Goal: Book appointment/travel/reservation

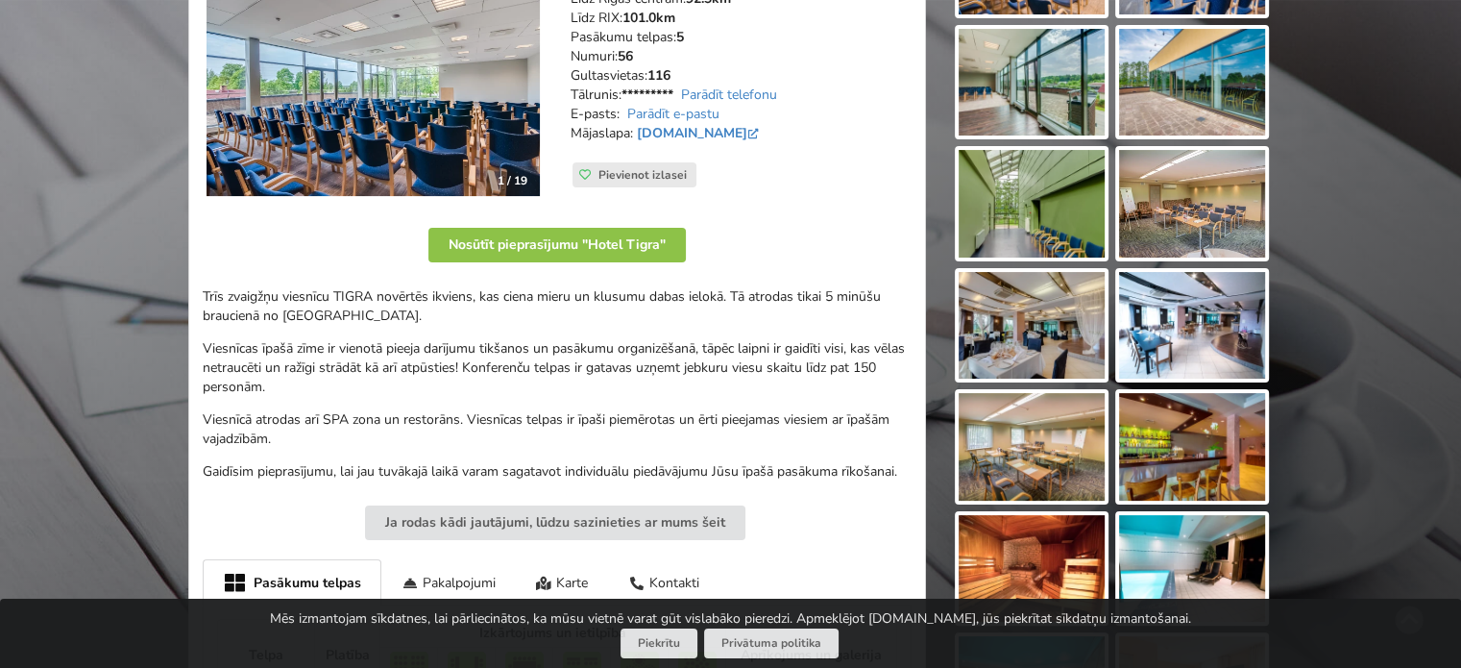
scroll to position [384, 0]
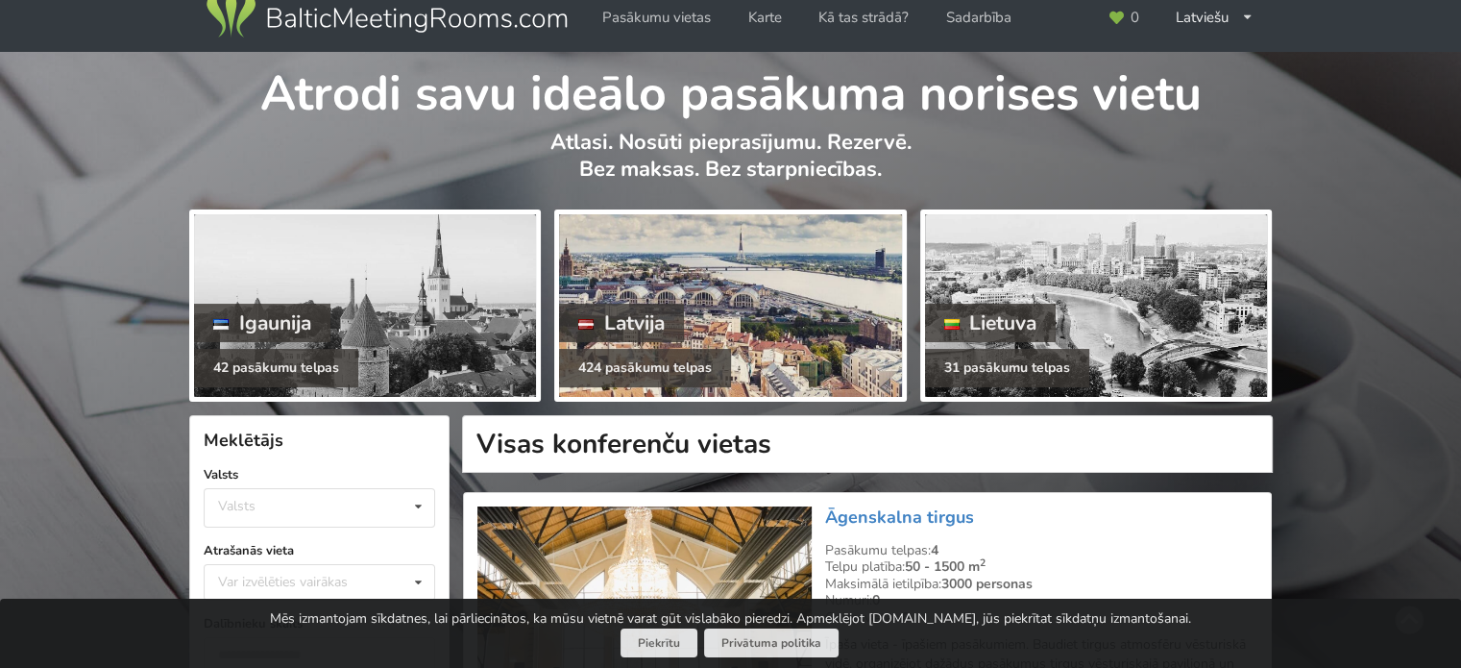
scroll to position [192, 0]
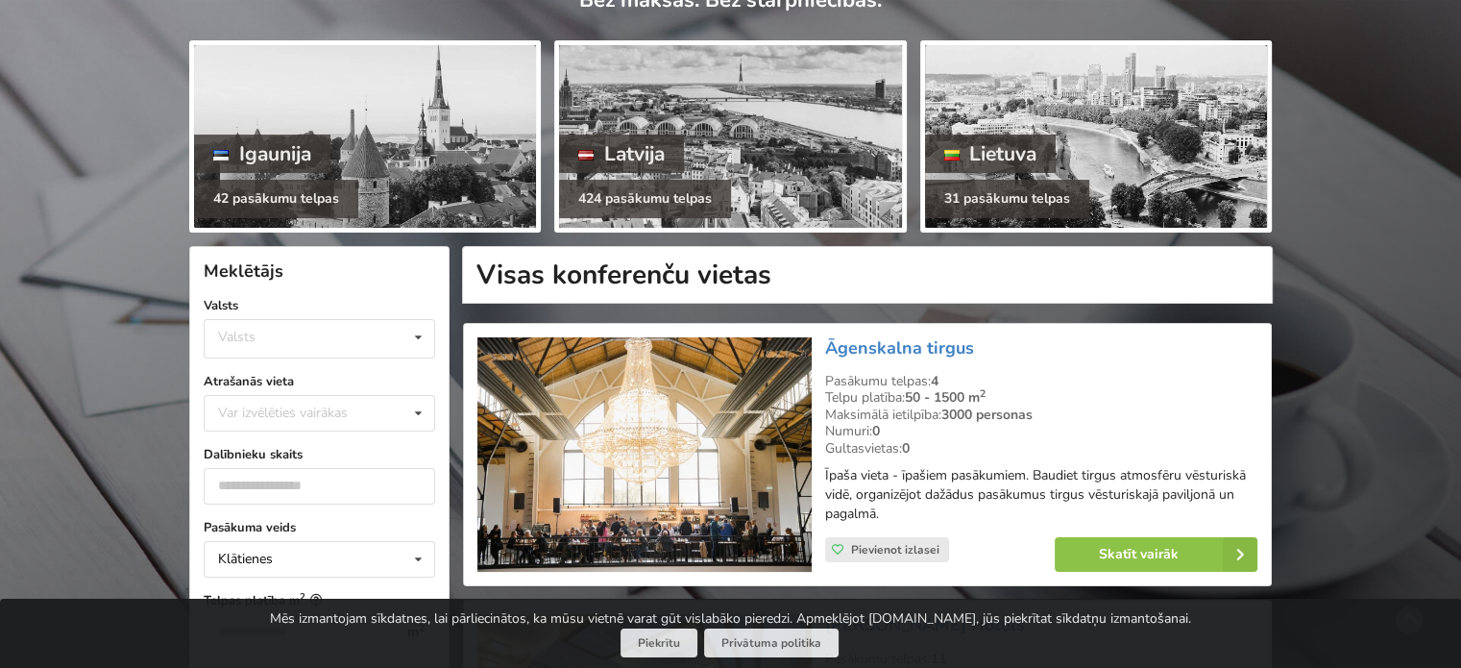
click at [700, 262] on h1 "Visas konferenču vietas" at bounding box center [867, 275] width 811 height 58
click at [705, 273] on h1 "Visas konferenču vietas" at bounding box center [867, 275] width 811 height 58
click at [793, 261] on h1 "Visas konferenču vietas" at bounding box center [867, 275] width 811 height 58
click at [792, 272] on h1 "Visas konferenču vietas" at bounding box center [867, 275] width 811 height 58
click at [415, 335] on icon at bounding box center [418, 338] width 28 height 36
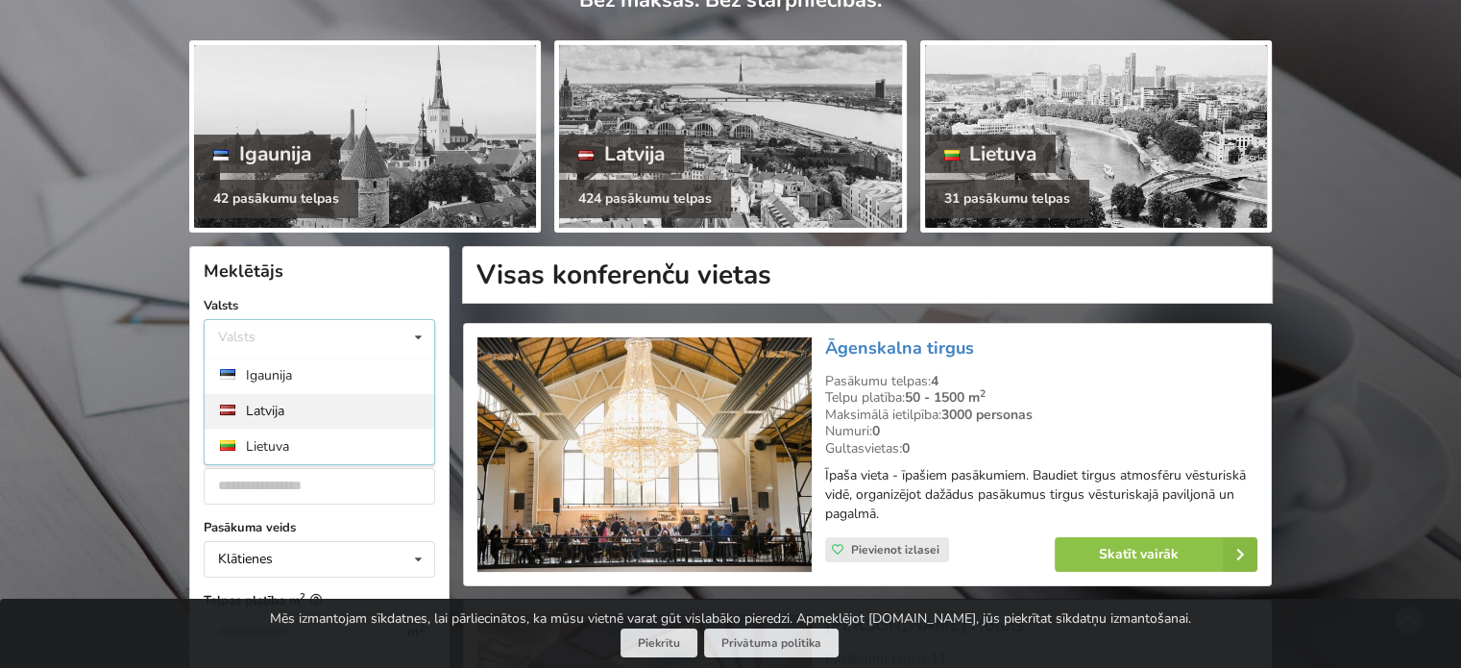
click at [319, 407] on div "Latvija" at bounding box center [320, 411] width 230 height 36
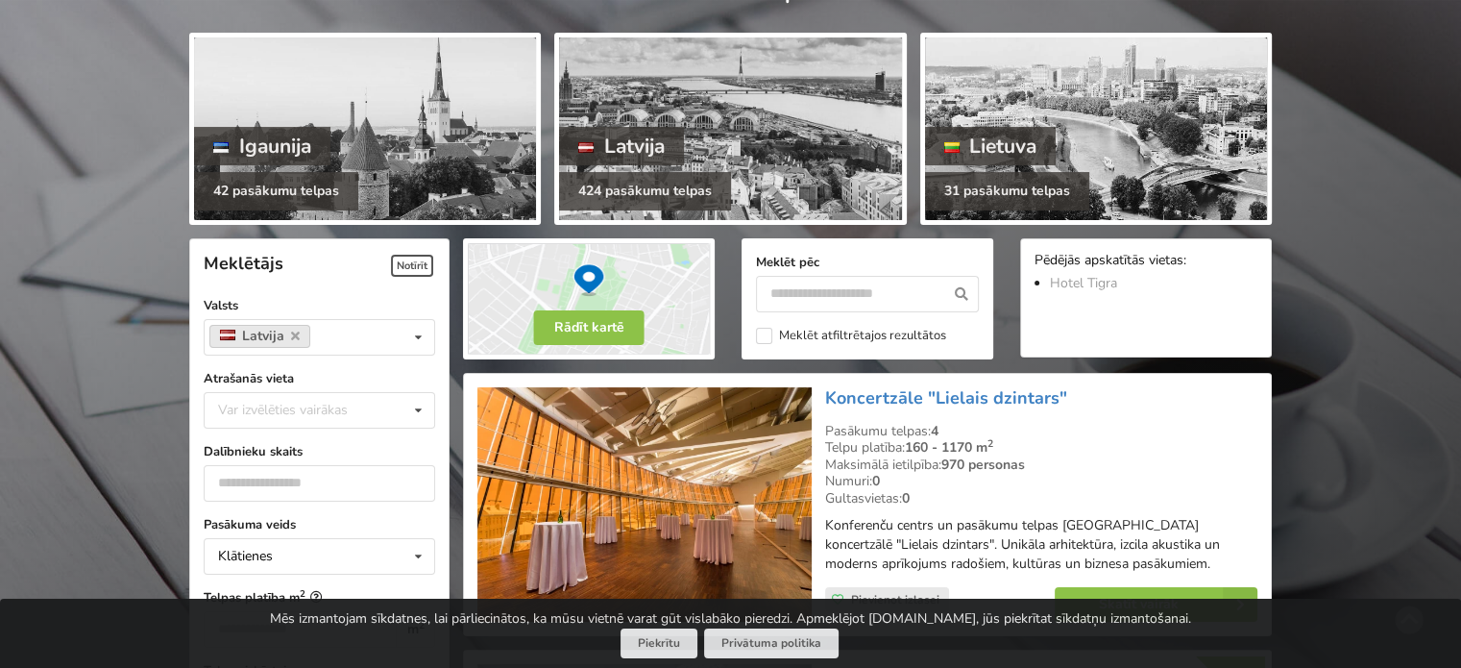
scroll to position [288, 0]
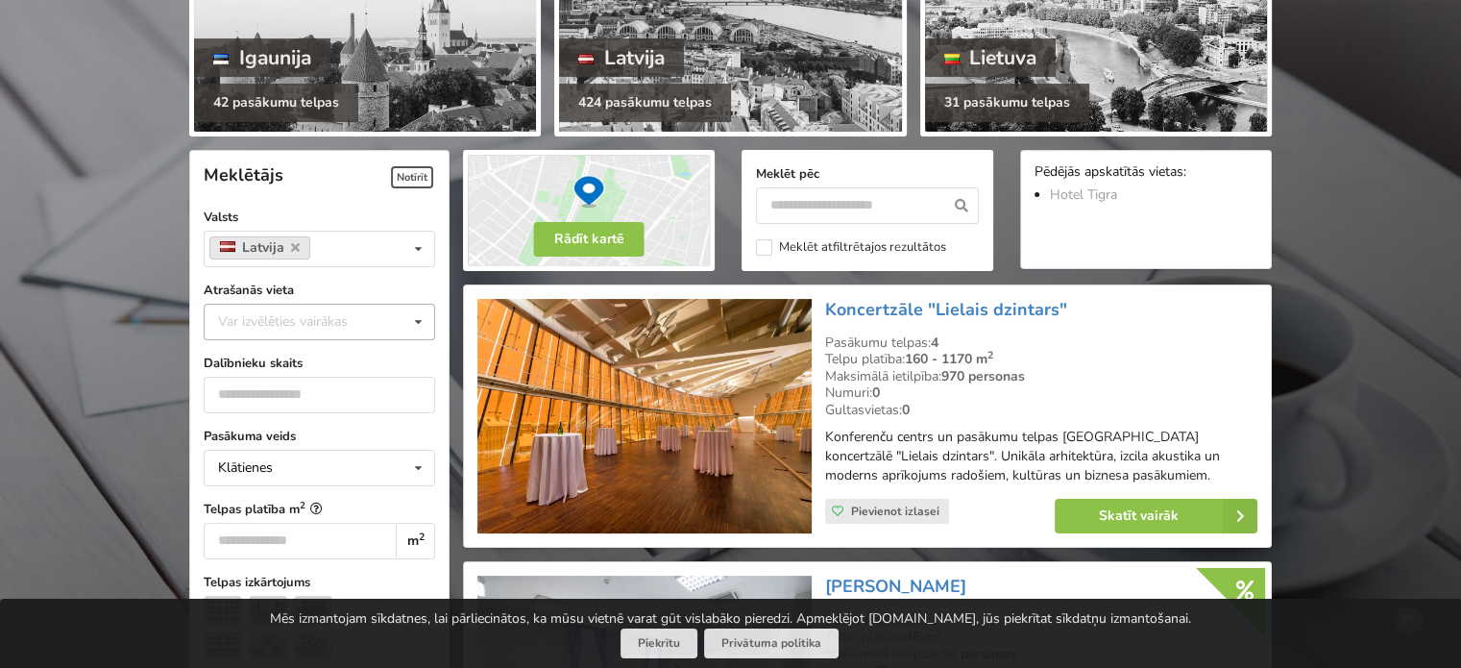
click at [327, 318] on div "Var izvēlēties vairākas" at bounding box center [302, 321] width 178 height 22
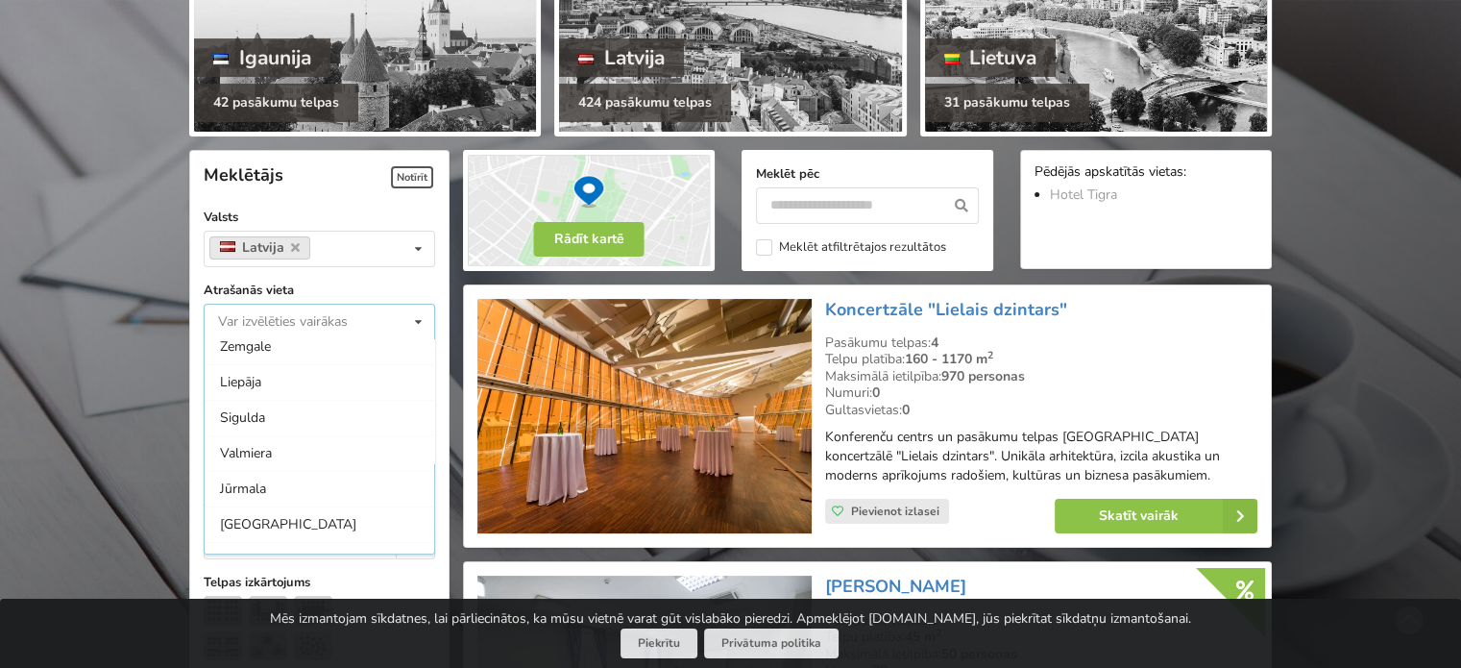
scroll to position [576, 0]
click at [263, 422] on div "Cēsis" at bounding box center [320, 421] width 230 height 36
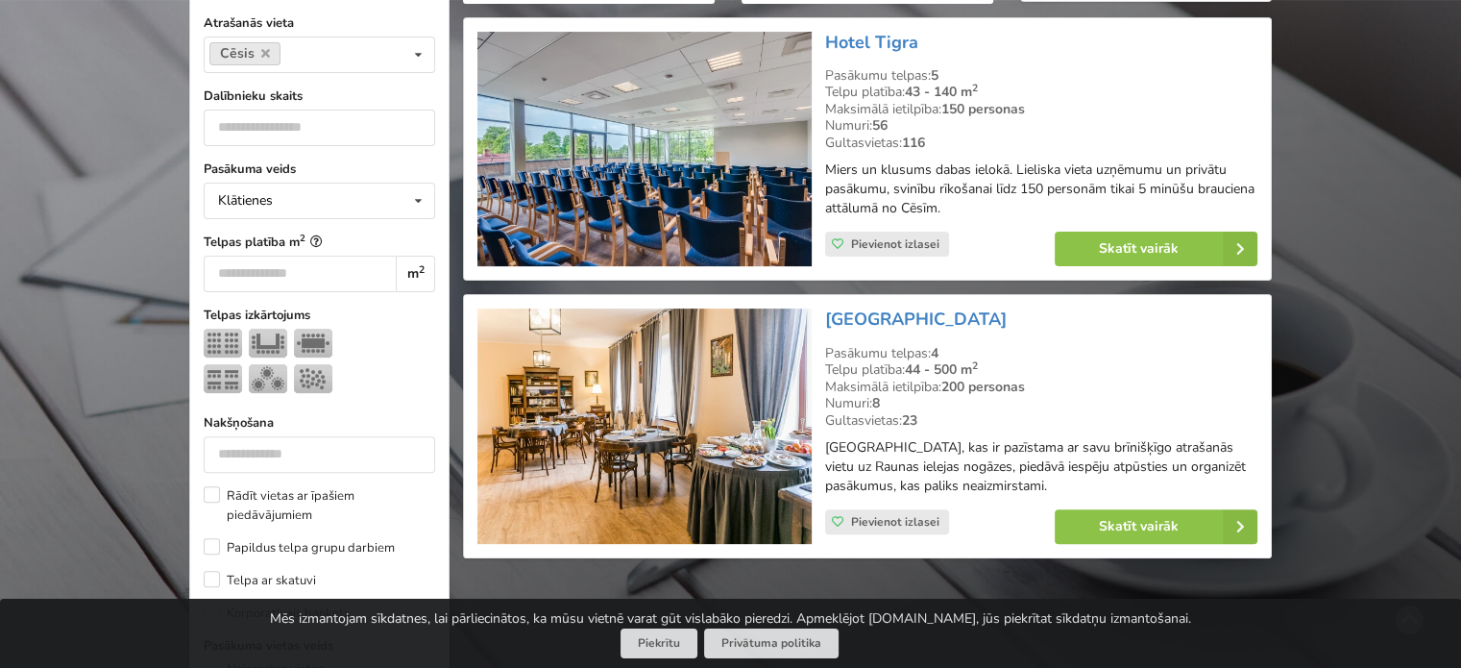
scroll to position [526, 0]
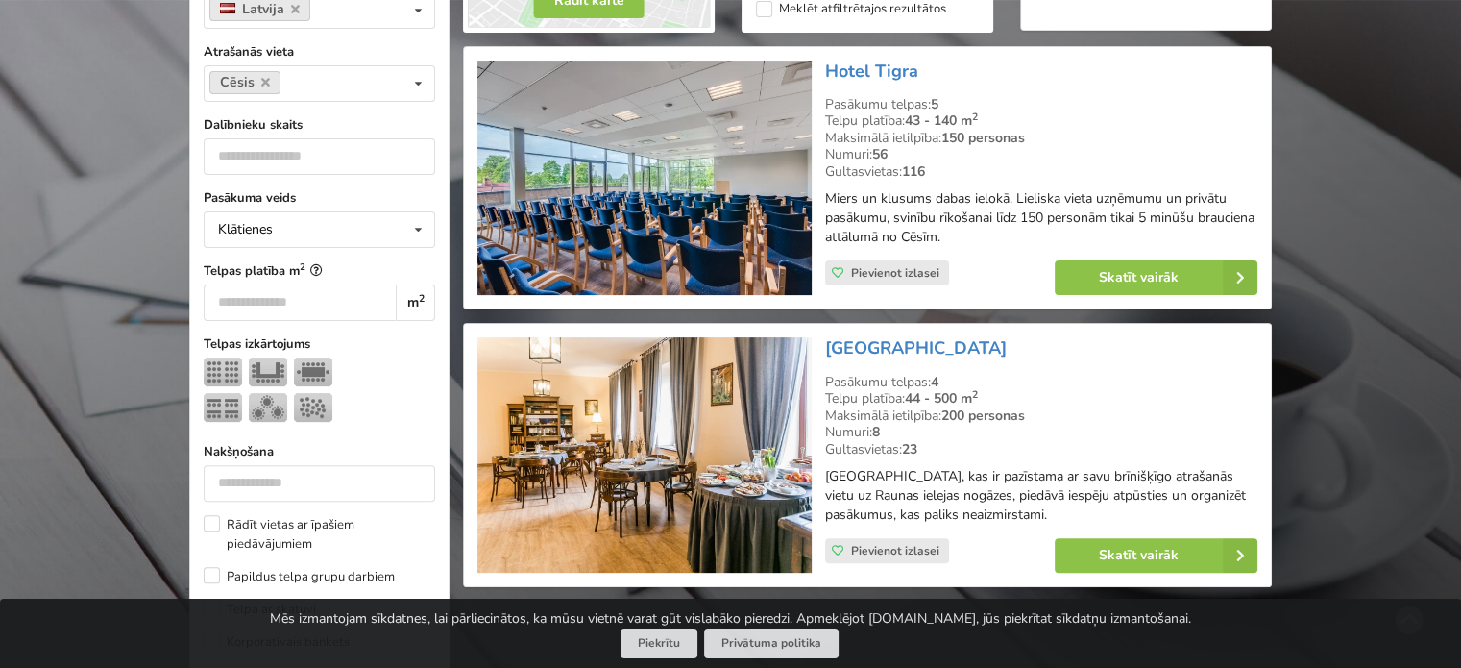
click at [695, 472] on img at bounding box center [643, 454] width 333 height 235
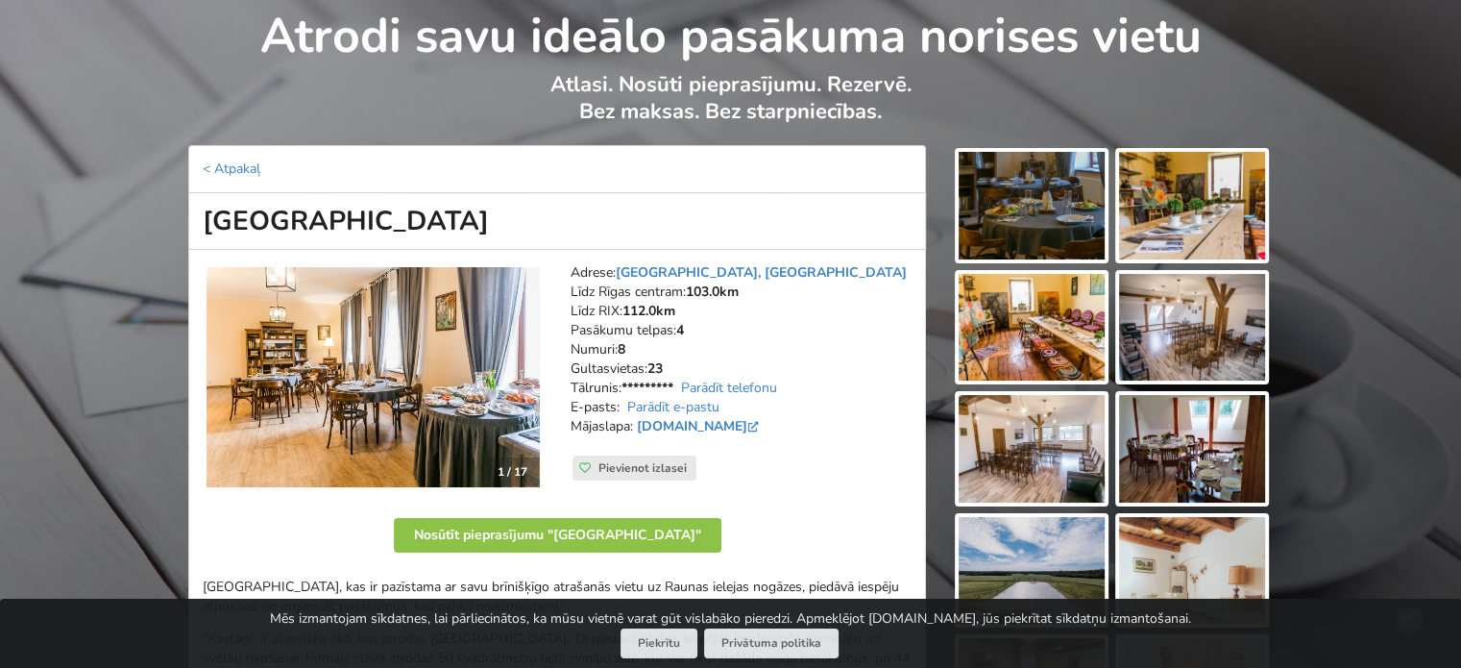
scroll to position [192, 0]
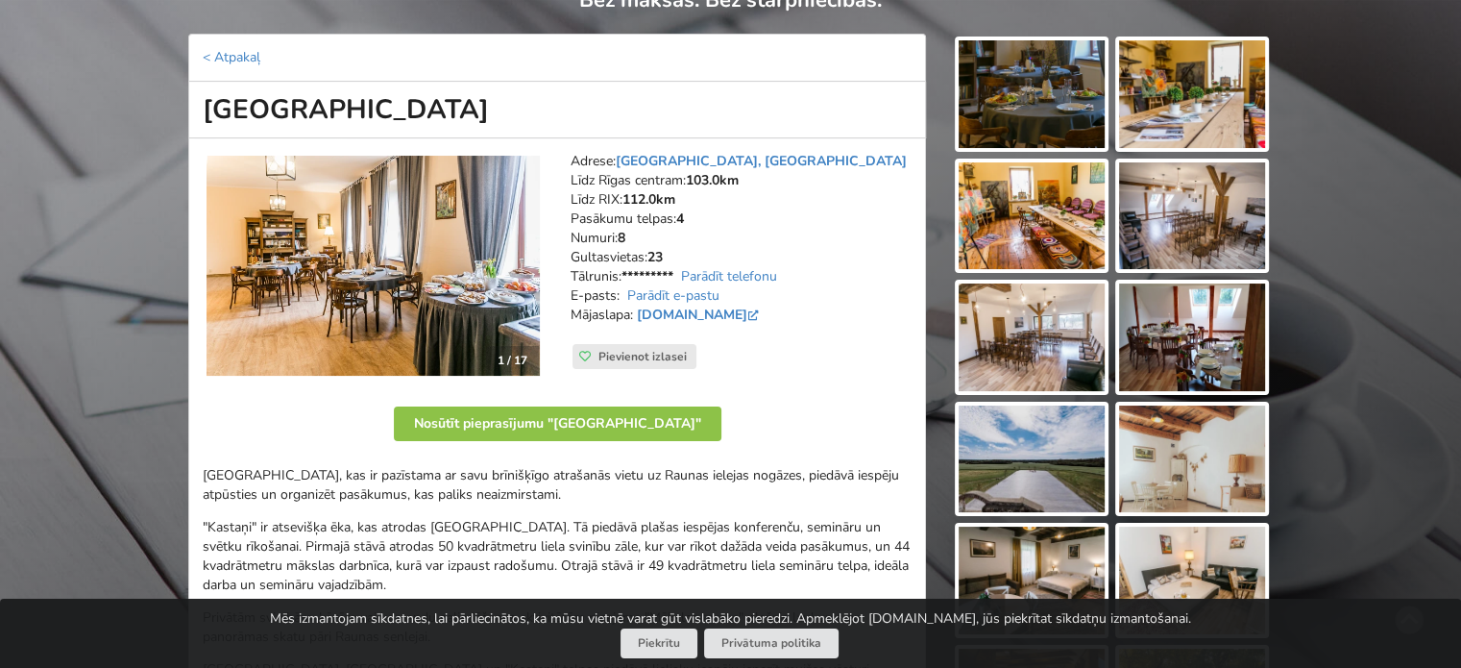
click at [1010, 61] on img at bounding box center [1032, 94] width 146 height 108
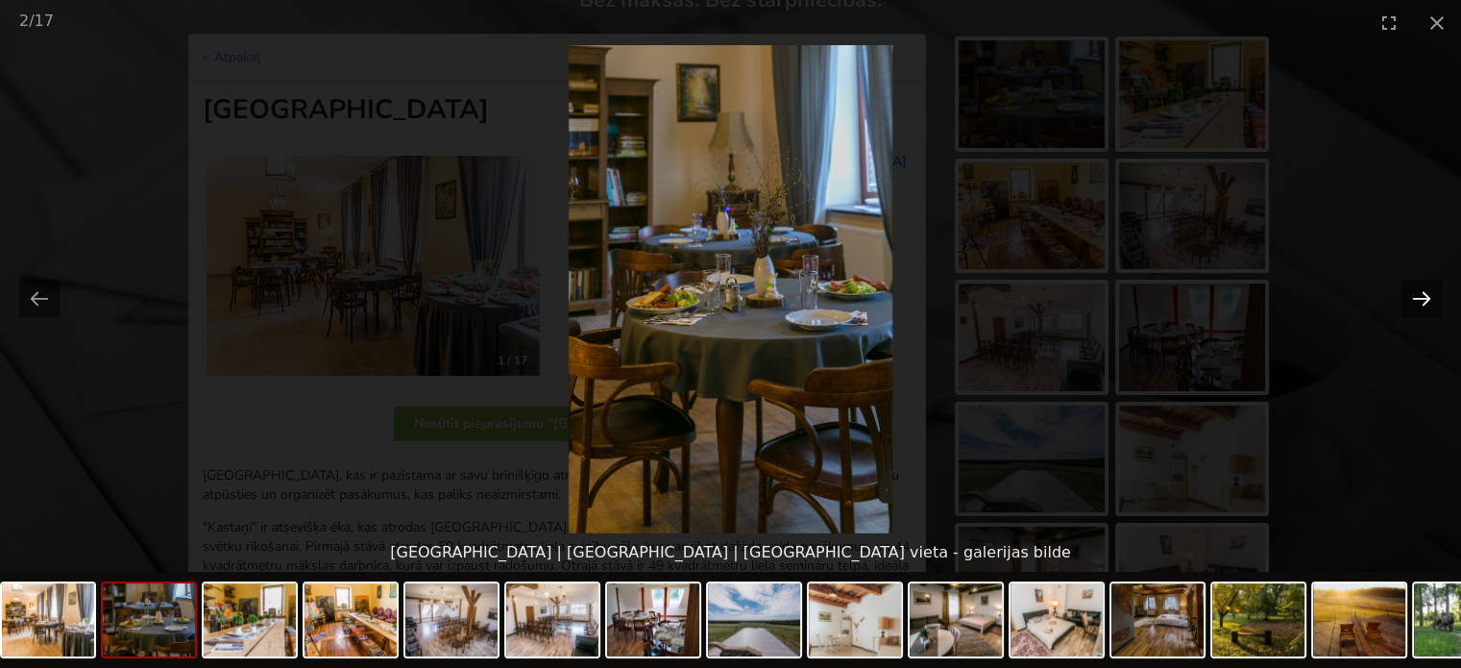
click at [1419, 305] on button "Next slide" at bounding box center [1422, 298] width 40 height 37
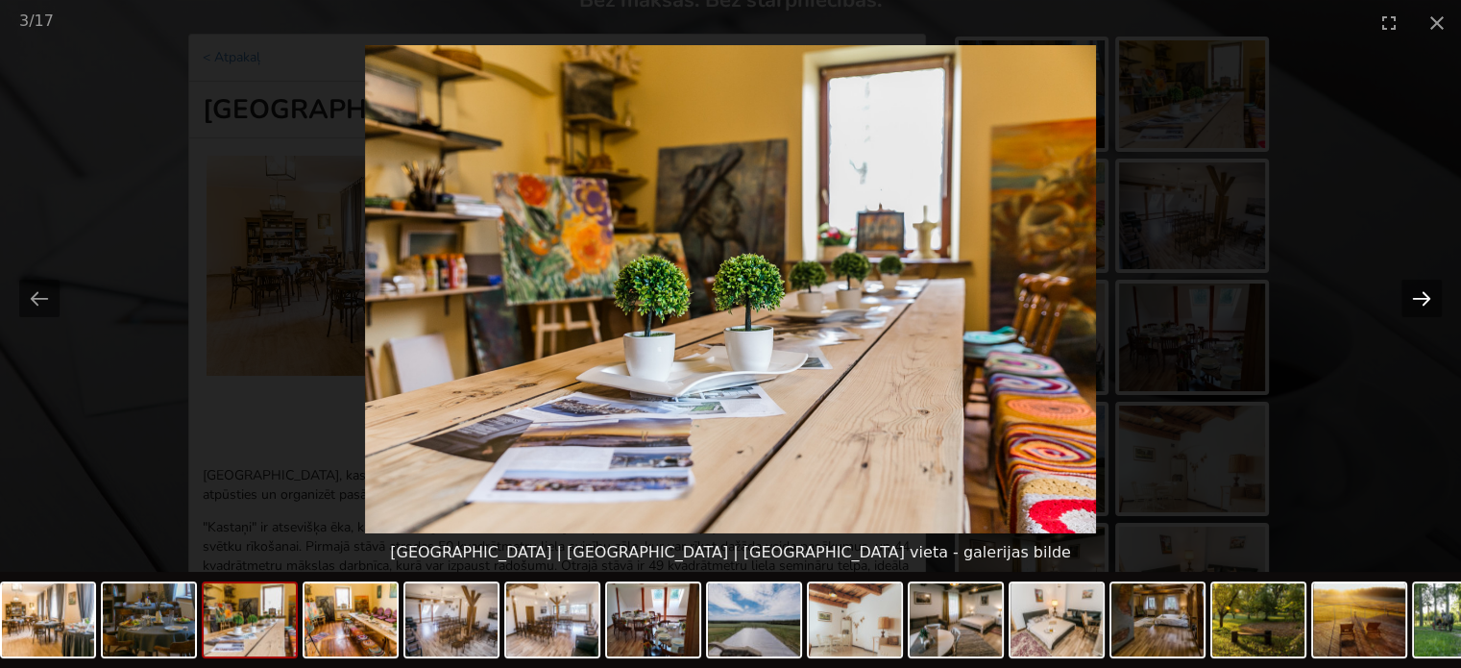
click at [1412, 308] on button "Next slide" at bounding box center [1422, 298] width 40 height 37
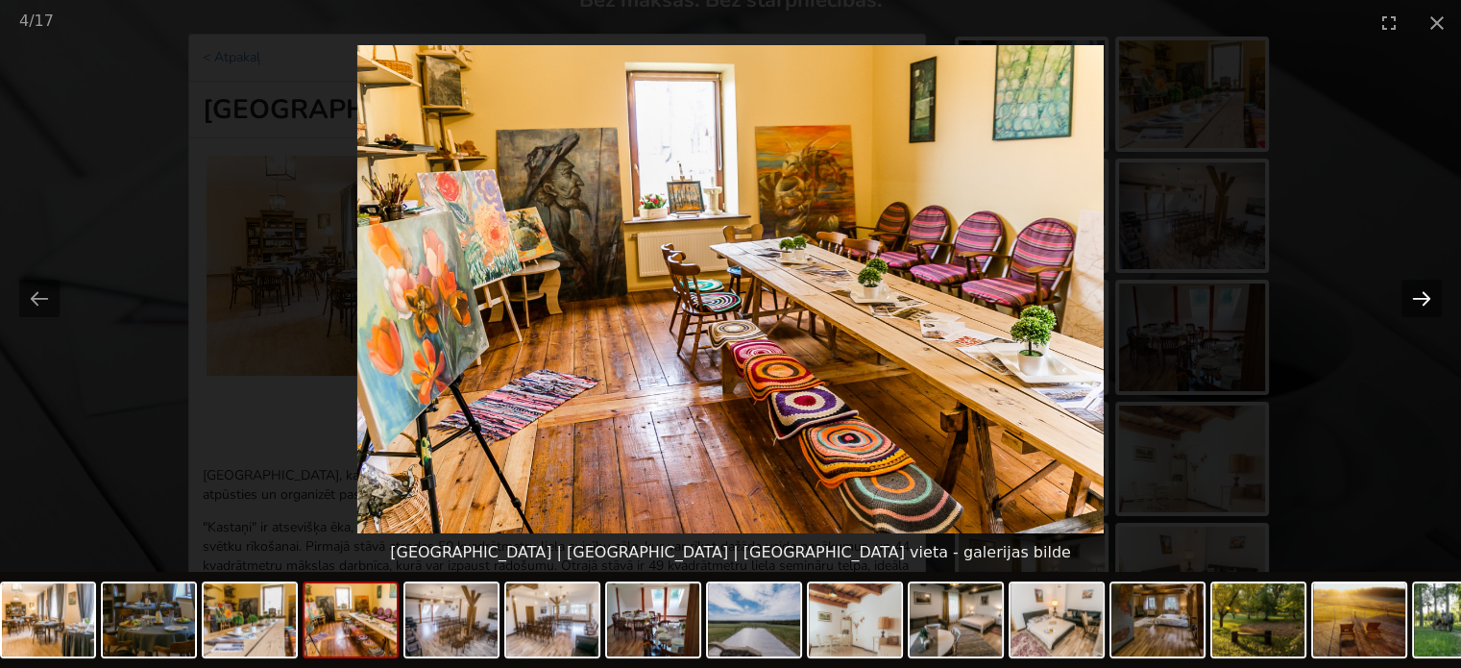
click at [1412, 308] on button "Next slide" at bounding box center [1422, 298] width 40 height 37
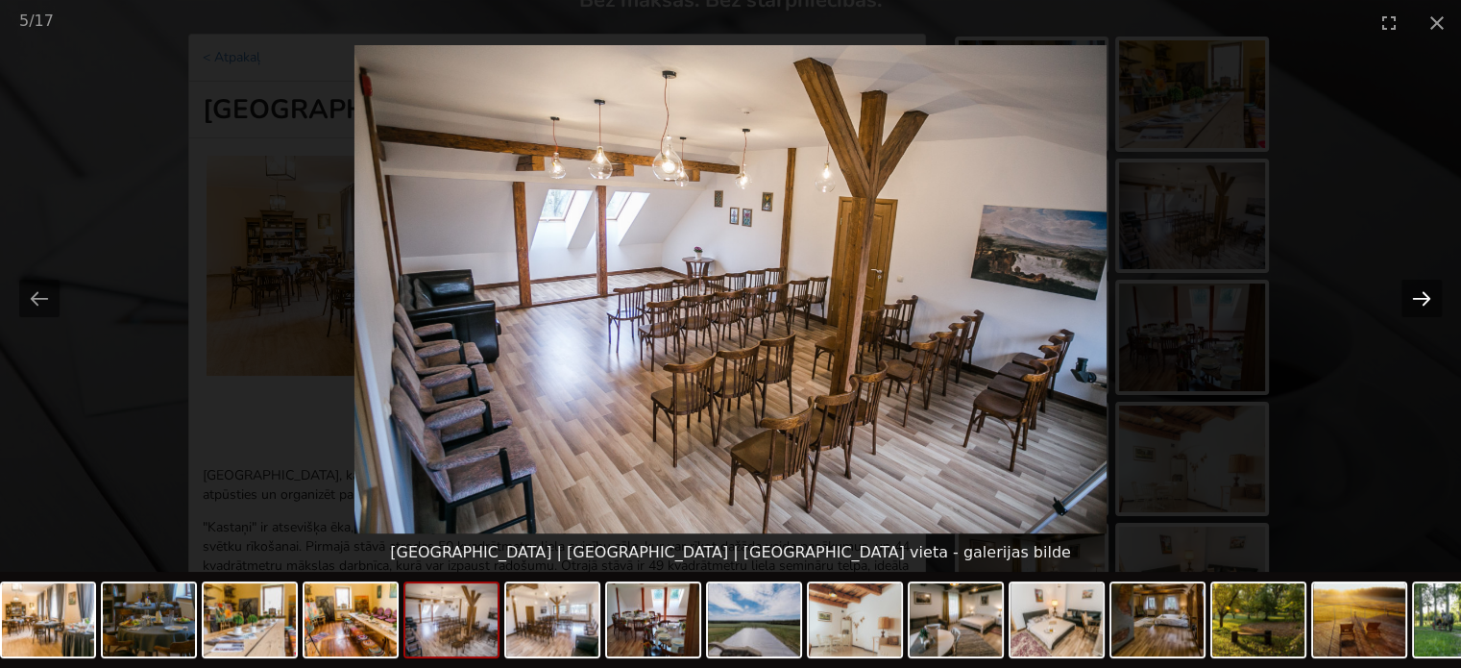
click at [1412, 308] on button "Next slide" at bounding box center [1422, 298] width 40 height 37
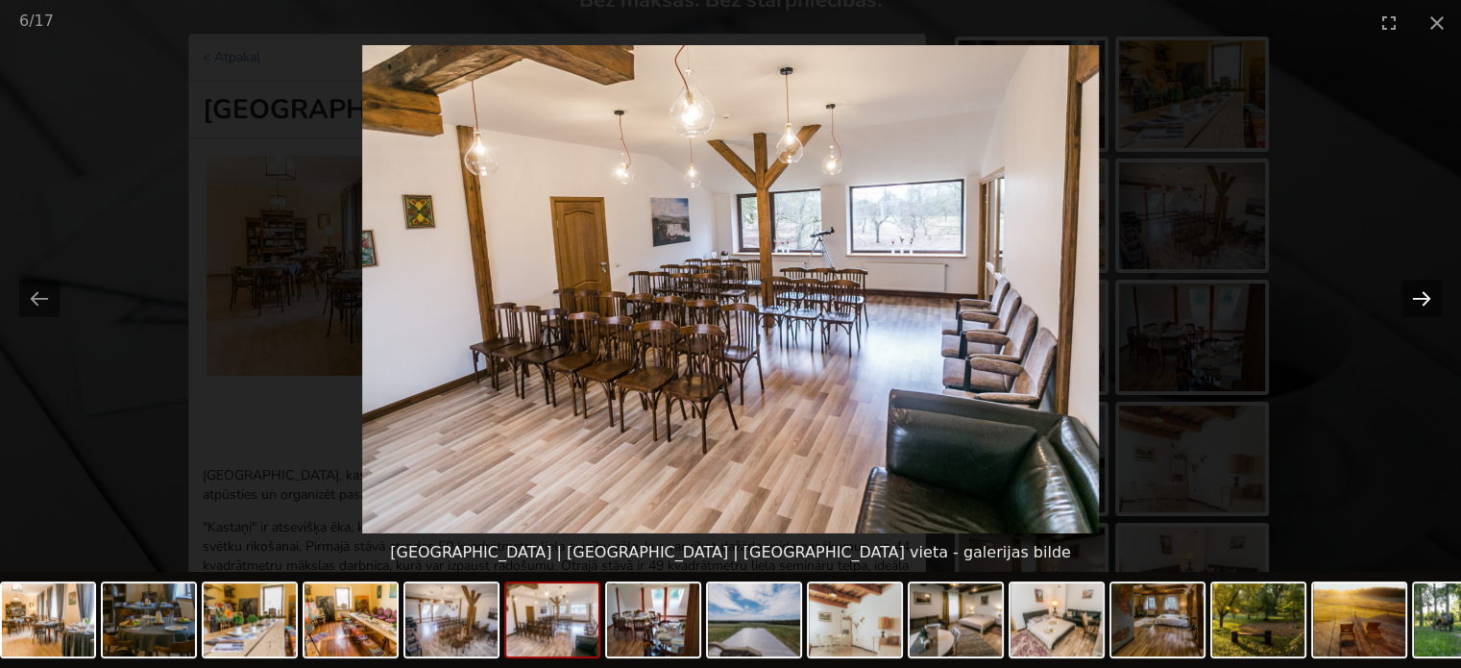
click at [1412, 308] on button "Next slide" at bounding box center [1422, 298] width 40 height 37
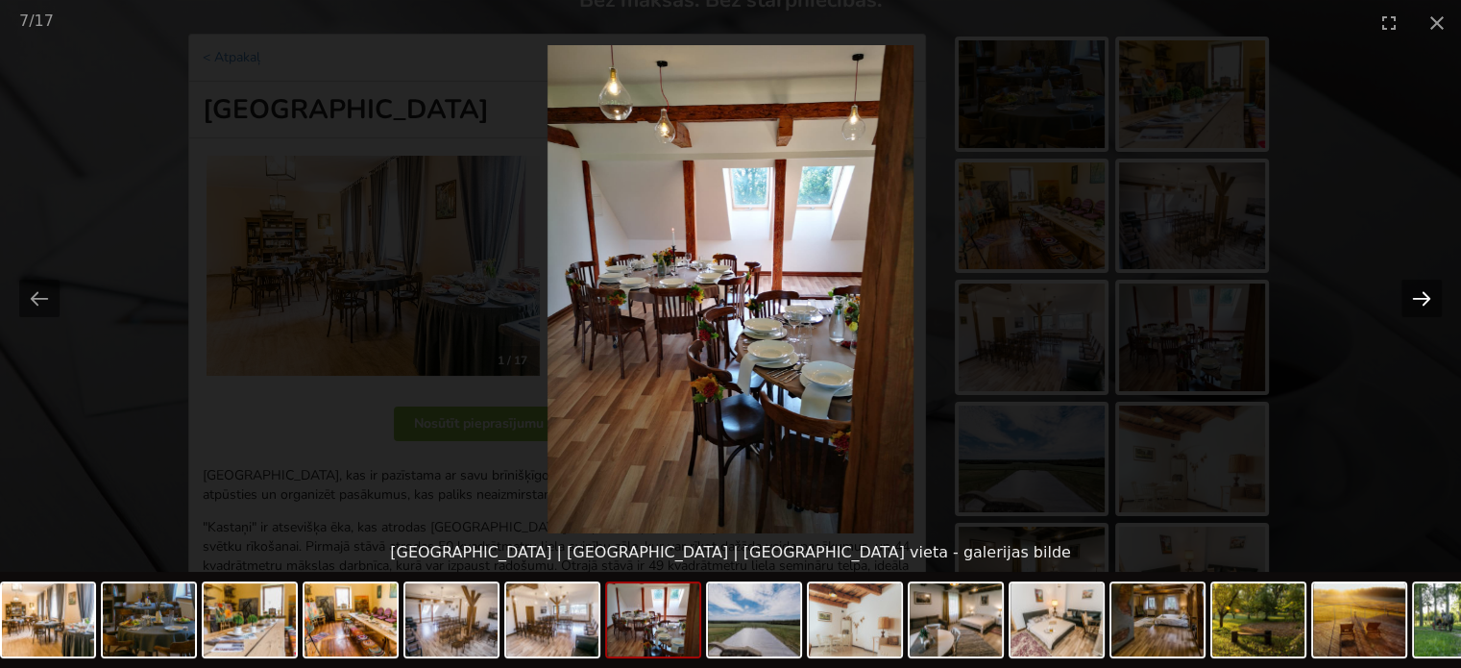
click at [1412, 308] on button "Next slide" at bounding box center [1422, 298] width 40 height 37
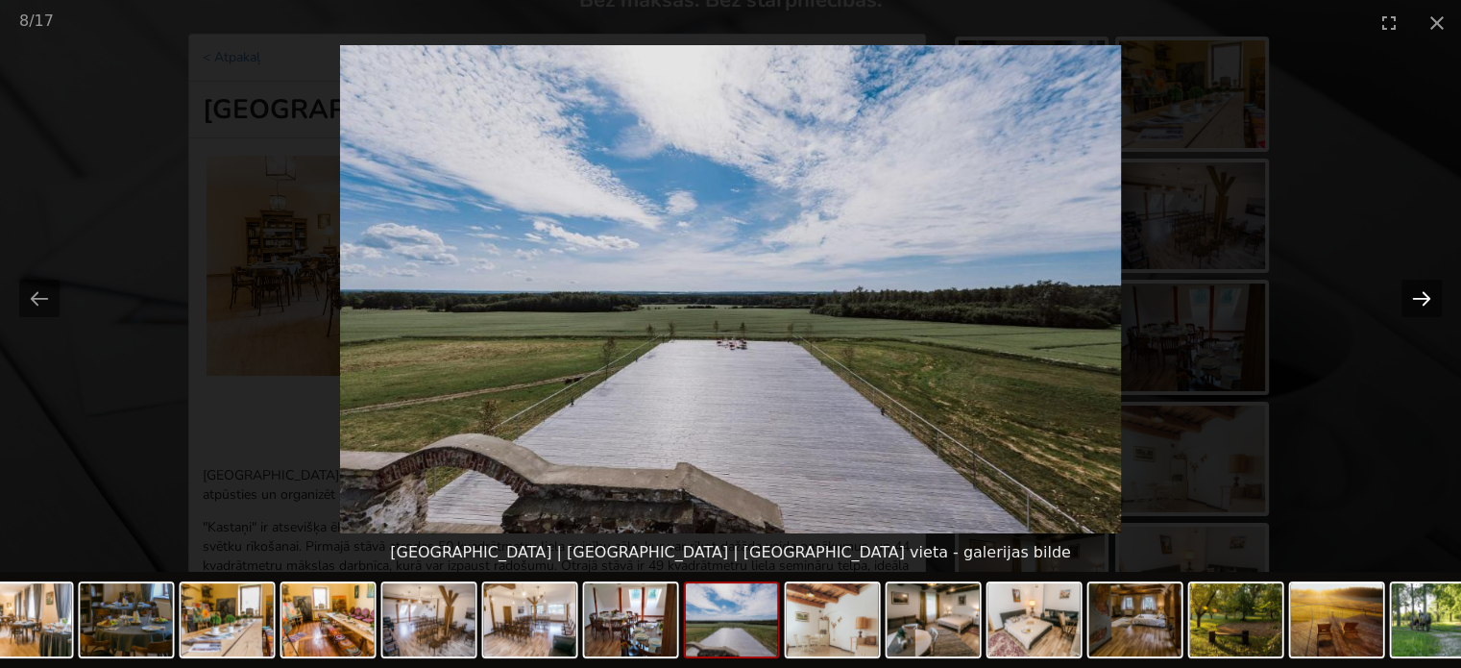
click at [1412, 308] on button "Next slide" at bounding box center [1422, 298] width 40 height 37
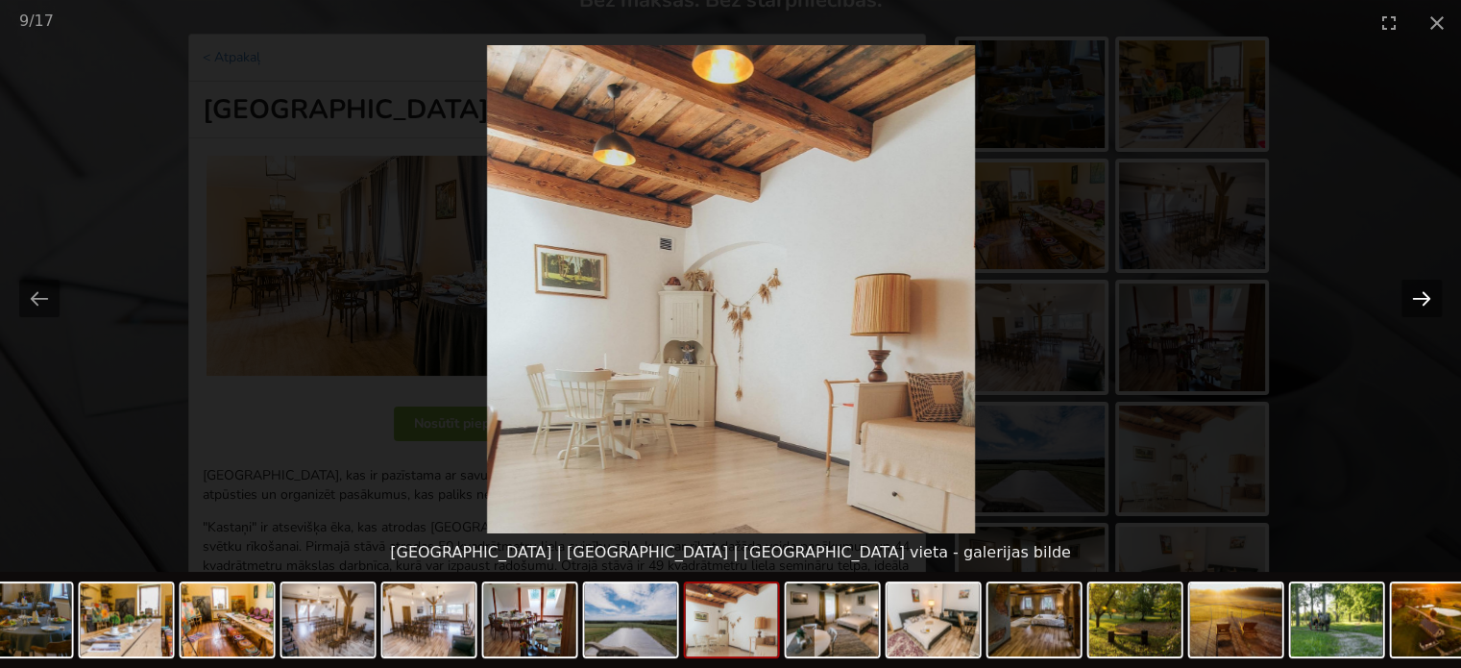
click at [1412, 308] on button "Next slide" at bounding box center [1422, 298] width 40 height 37
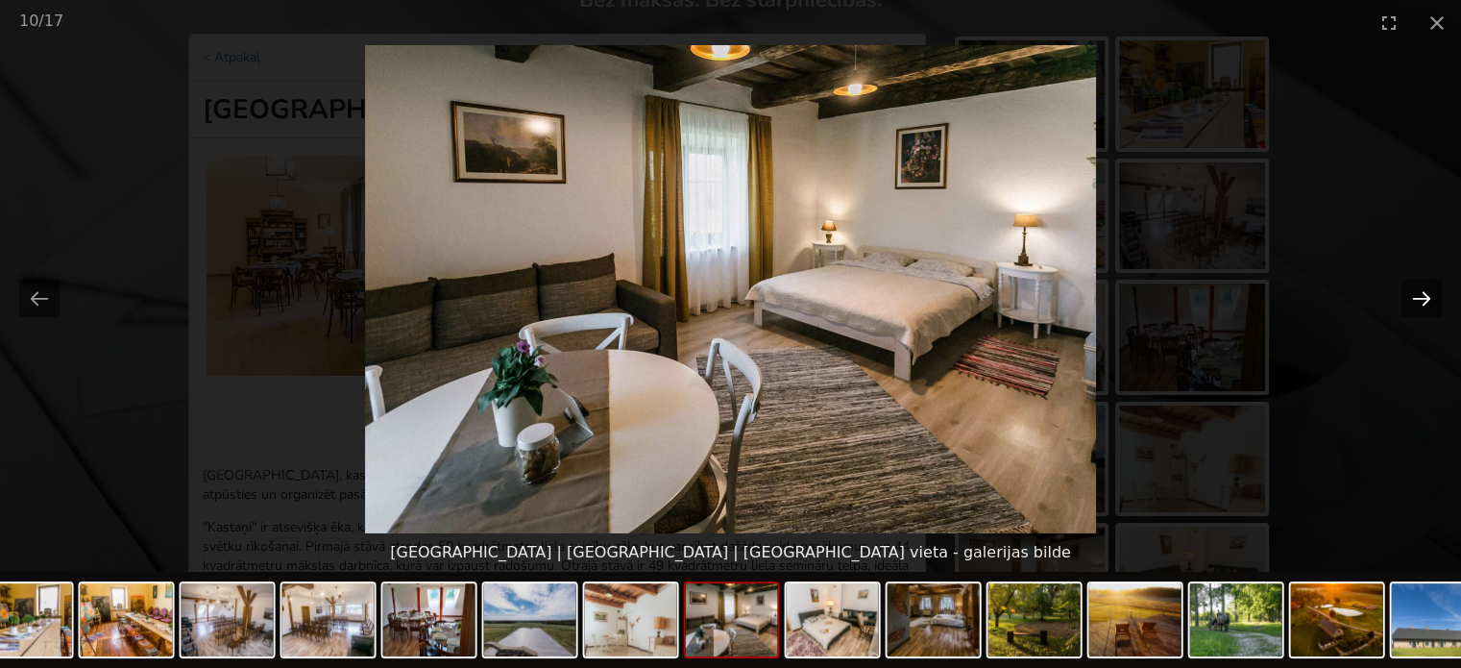
click at [1412, 308] on button "Next slide" at bounding box center [1422, 298] width 40 height 37
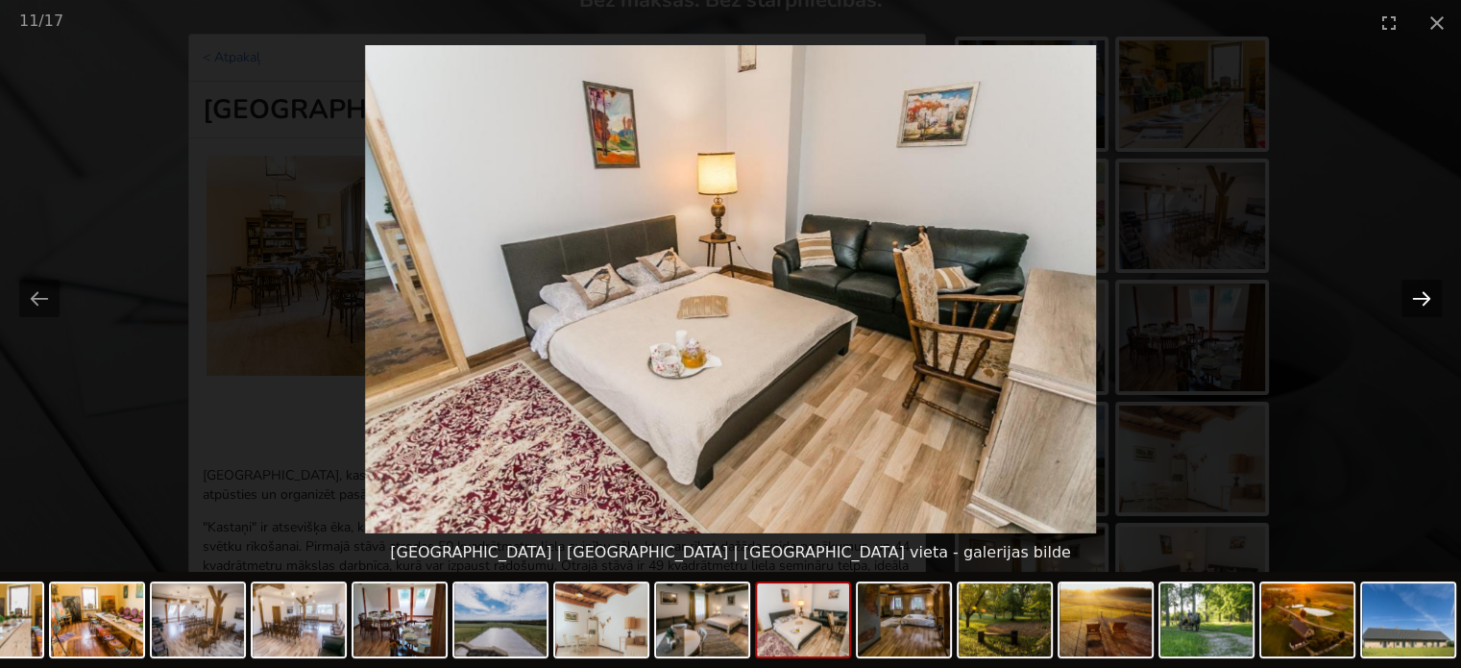
click at [1412, 308] on button "Next slide" at bounding box center [1422, 298] width 40 height 37
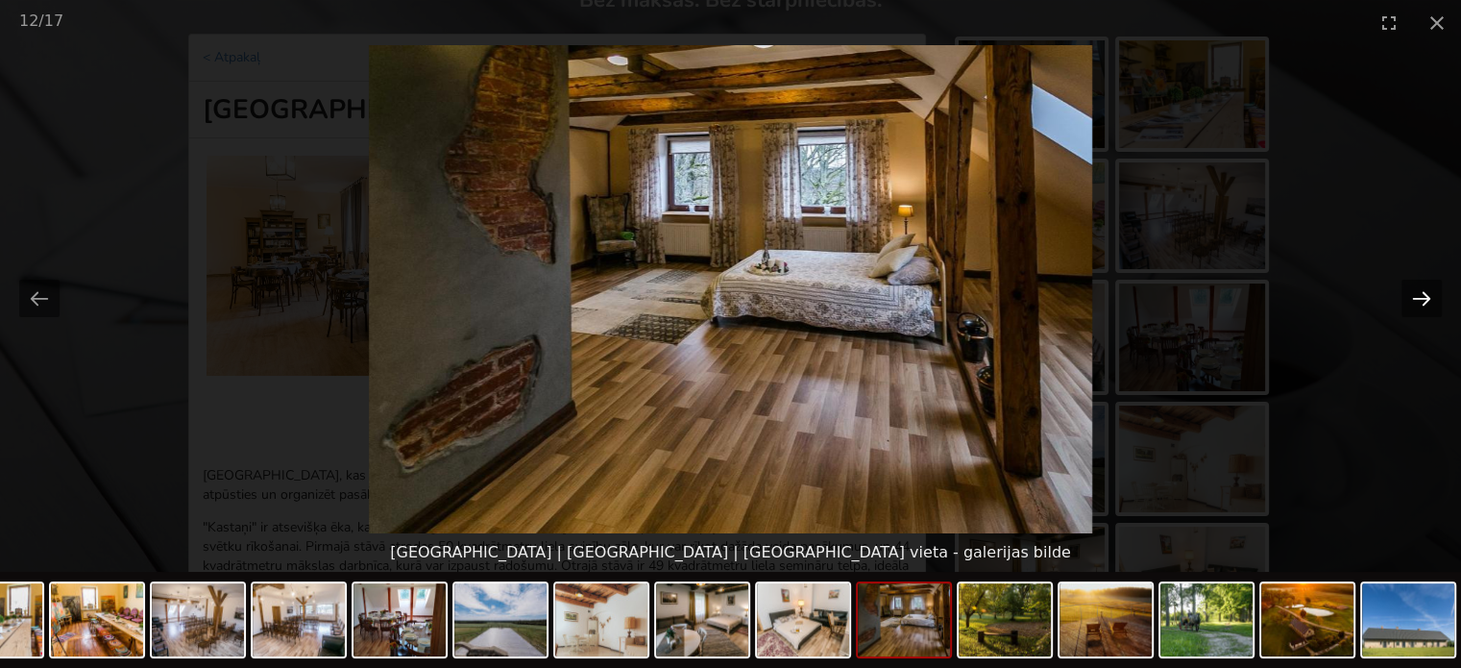
click at [1412, 308] on button "Next slide" at bounding box center [1422, 298] width 40 height 37
